Goal: Information Seeking & Learning: Learn about a topic

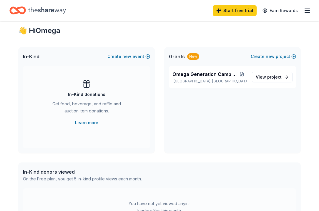
scroll to position [104, 0]
click at [269, 77] on span "project" at bounding box center [274, 76] width 14 height 5
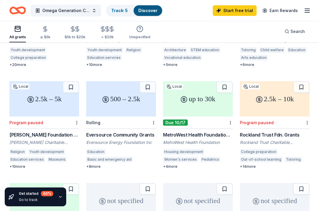
scroll to position [228, 0]
click at [118, 118] on div "500 – 2.5k Rolling Eversource Community Grants Eversource Energy Foundation Inc…" at bounding box center [121, 125] width 70 height 88
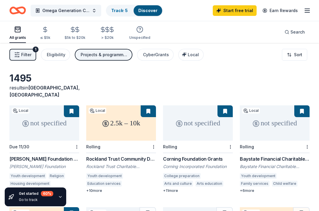
scroll to position [0, 0]
click at [93, 12] on button "Omega Generation Camp 2026" at bounding box center [66, 11] width 71 height 12
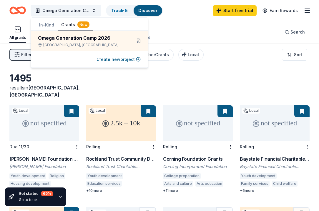
click at [93, 84] on div "1495 results in Worcester, MA" at bounding box center [159, 85] width 300 height 26
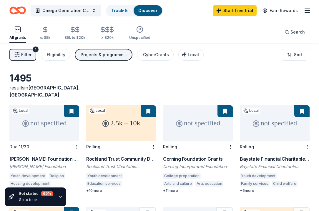
click at [26, 54] on span "Filter" at bounding box center [26, 54] width 10 height 7
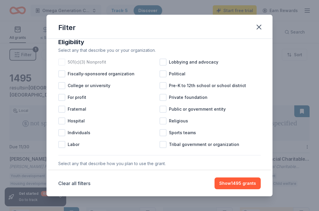
scroll to position [66, 0]
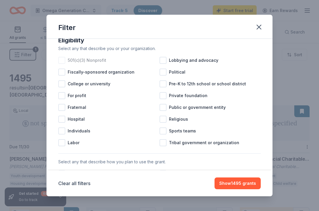
click at [87, 64] on div "501(c)(3) Nonprofit" at bounding box center [108, 60] width 101 height 12
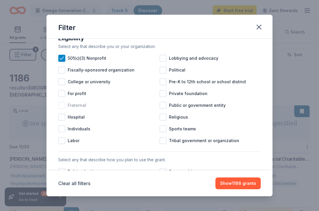
scroll to position [69, 0]
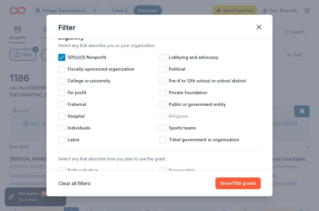
click at [176, 116] on span "Religious" at bounding box center [178, 116] width 19 height 7
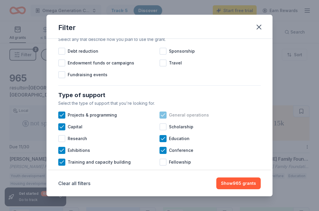
scroll to position [185, 0]
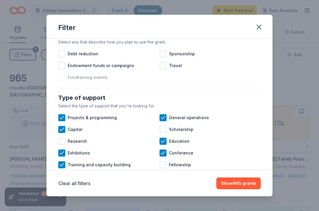
click at [95, 79] on span "Fundraising events" at bounding box center [88, 77] width 40 height 7
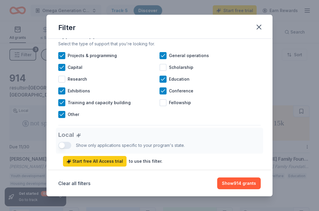
scroll to position [232, 0]
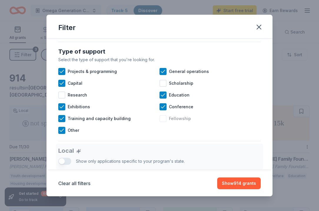
click at [161, 118] on div at bounding box center [162, 118] width 7 height 7
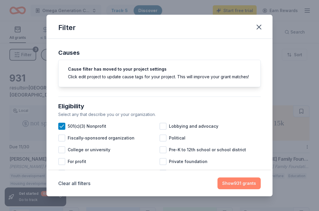
click at [226, 181] on button "Show 931 grants" at bounding box center [238, 183] width 43 height 12
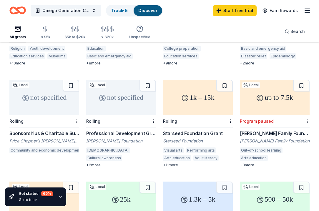
scroll to position [220, 0]
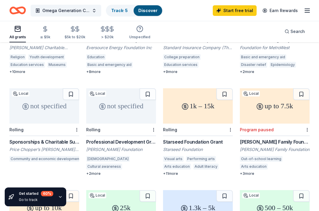
click at [210, 138] on div "Starseed Foundation Grant" at bounding box center [198, 141] width 70 height 7
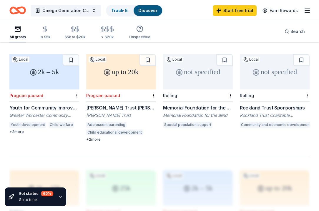
scroll to position [462, 0]
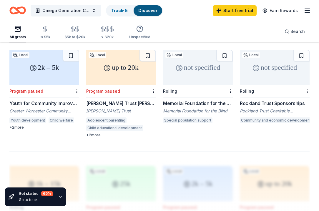
click at [43, 100] on div "Youth for Community Improvement (YCI) Fund" at bounding box center [44, 103] width 70 height 7
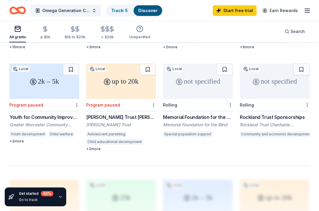
scroll to position [451, 0]
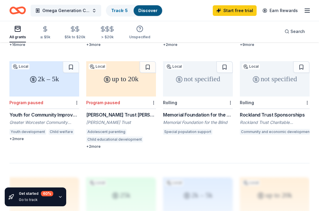
click at [121, 111] on div "[PERSON_NAME] Trust [PERSON_NAME]" at bounding box center [121, 114] width 70 height 7
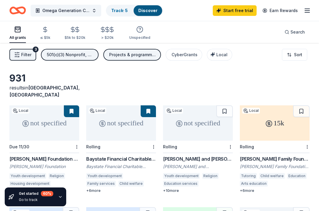
scroll to position [0, 0]
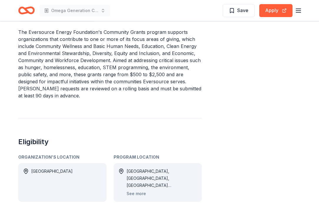
scroll to position [190, 0]
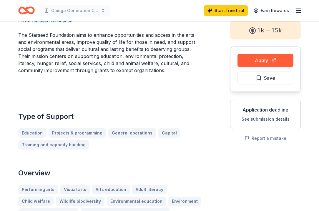
scroll to position [34, 0]
click at [264, 59] on button "Apply" at bounding box center [265, 60] width 56 height 13
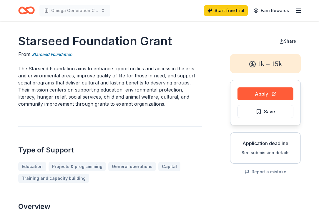
scroll to position [0, 0]
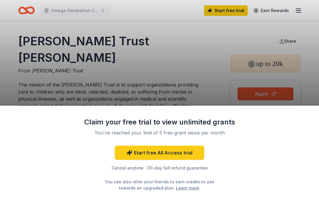
click at [121, 90] on div "Claim your free trial to view unlimited grants You've reached your limit of 5 f…" at bounding box center [159, 105] width 319 height 211
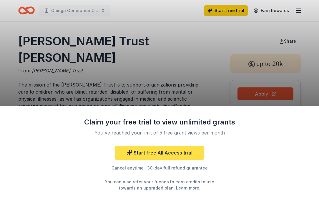
click at [167, 152] on link "Start free All Access trial" at bounding box center [159, 152] width 89 height 14
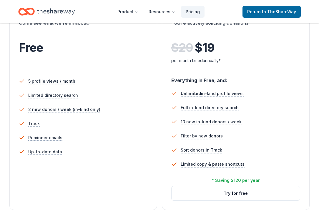
scroll to position [165, 0]
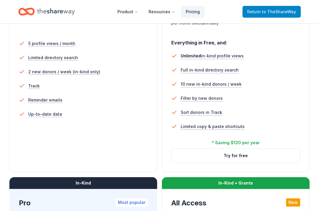
click at [275, 13] on span "to TheShareWay" at bounding box center [279, 11] width 34 height 5
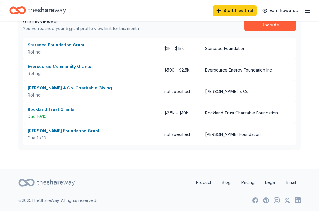
scroll to position [343, 0]
